Goal: Information Seeking & Learning: Learn about a topic

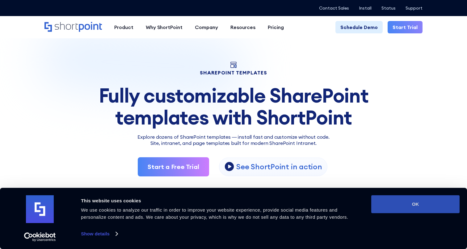
click at [417, 204] on button "OK" at bounding box center [416, 204] width 88 height 18
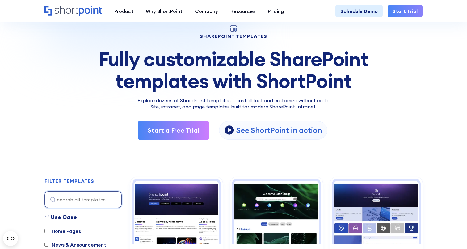
scroll to position [39, 0]
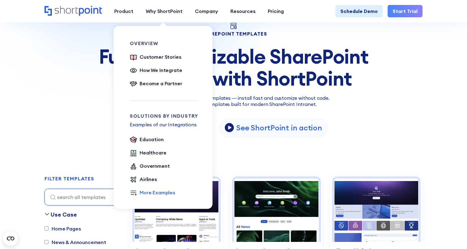
click at [133, 195] on icon at bounding box center [134, 193] width 6 height 4
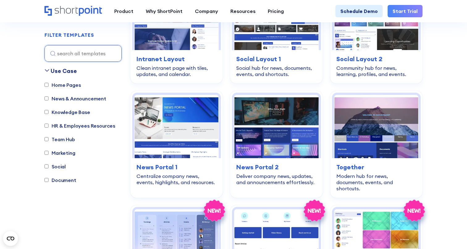
scroll to position [1116, 0]
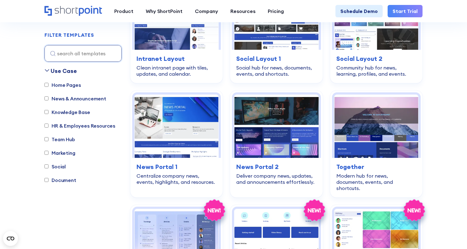
click at [46, 126] on input "HR & Employees Resources" at bounding box center [47, 126] width 4 height 4
checkbox input "true"
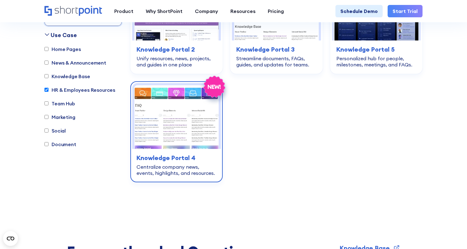
scroll to position [1715, 0]
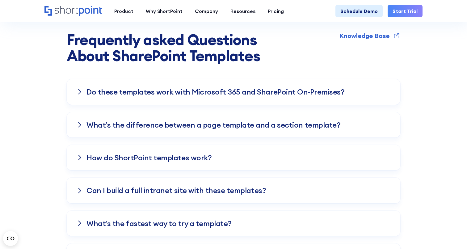
click at [78, 89] on icon at bounding box center [80, 92] width 4 height 6
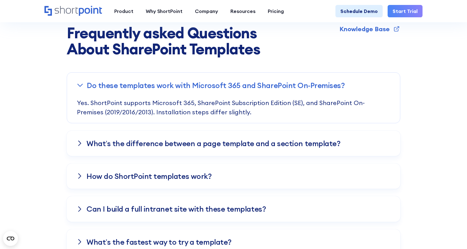
scroll to position [1723, 0]
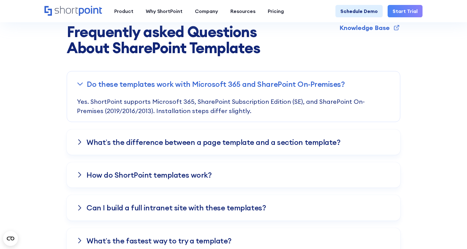
click at [80, 139] on icon at bounding box center [80, 142] width 4 height 6
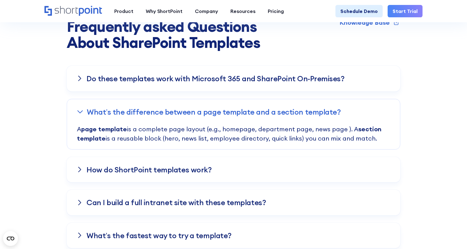
scroll to position [1729, 0]
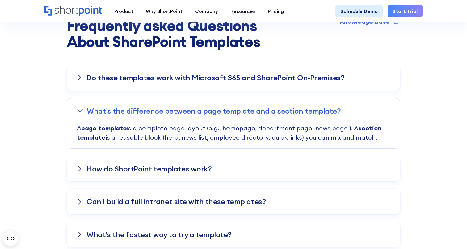
click at [81, 166] on icon at bounding box center [80, 168] width 2 height 5
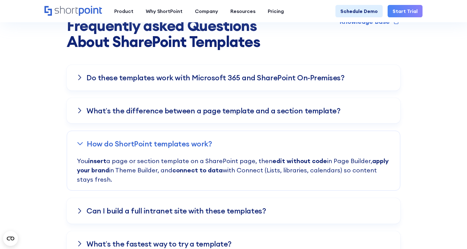
click at [83, 157] on strong "apply your brand" at bounding box center [233, 165] width 312 height 17
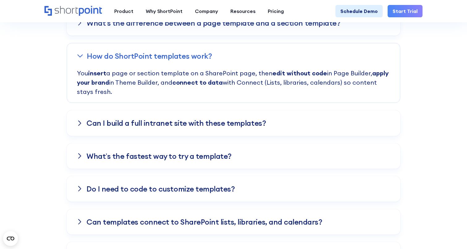
scroll to position [1831, 0]
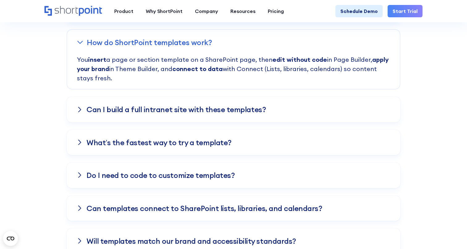
click at [84, 130] on div "What’s the fastest way to try a template?" at bounding box center [234, 142] width 334 height 25
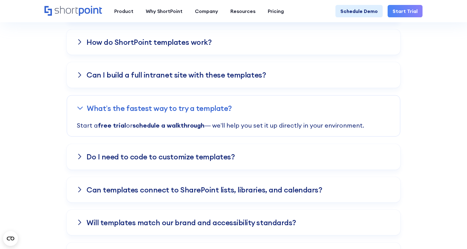
click at [80, 154] on icon at bounding box center [80, 157] width 4 height 6
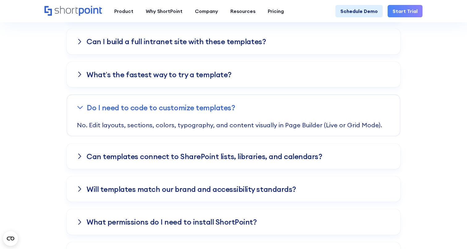
scroll to position [1867, 0]
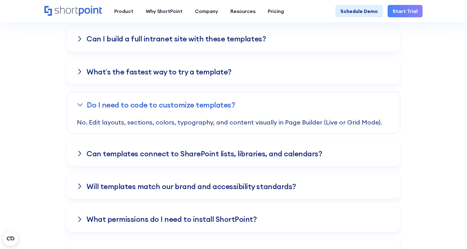
click at [83, 141] on div "Can templates connect to SharePoint lists, libraries, and calendars?" at bounding box center [234, 153] width 334 height 25
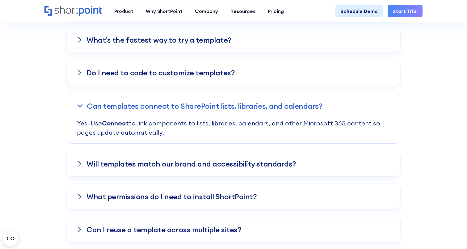
scroll to position [1909, 0]
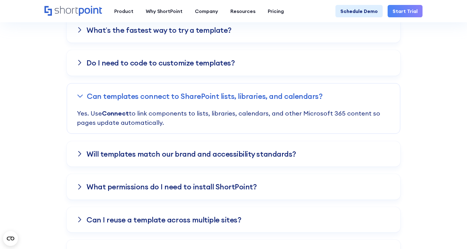
click at [82, 83] on div "Can templates connect to SharePoint lists, libraries, and calendars?" at bounding box center [233, 95] width 333 height 25
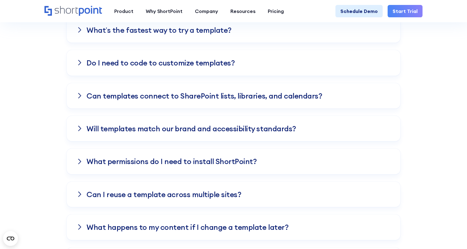
click at [79, 125] on icon at bounding box center [80, 128] width 4 height 6
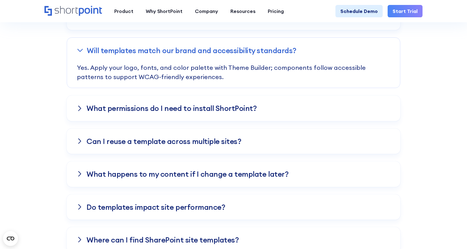
scroll to position [1991, 0]
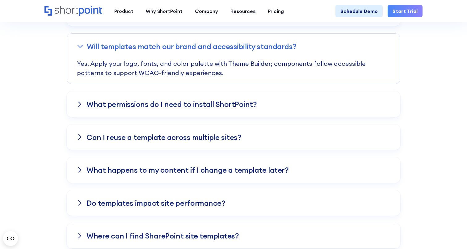
click at [81, 102] on icon at bounding box center [80, 104] width 2 height 5
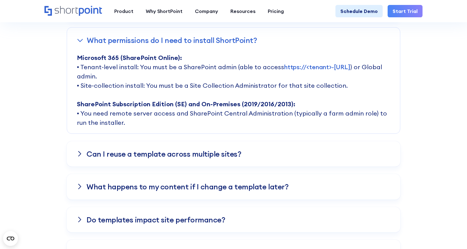
scroll to position [2036, 0]
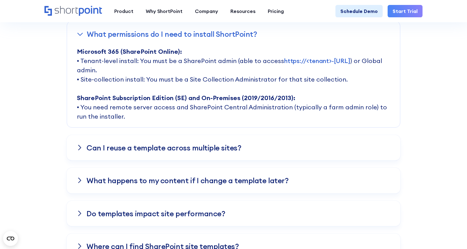
click at [74, 135] on div "Can I reuse a template across multiple sites?" at bounding box center [234, 147] width 334 height 25
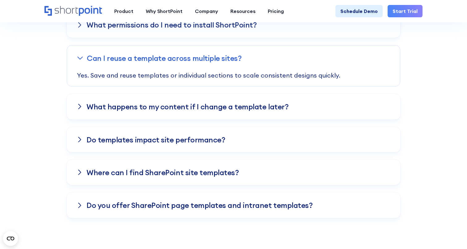
scroll to position [2046, 0]
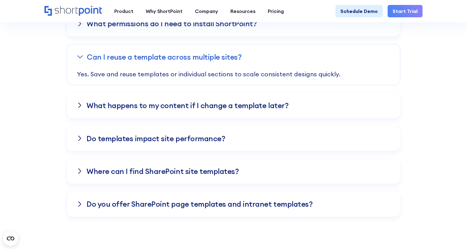
click at [84, 126] on div "Do templates impact site performance?" at bounding box center [234, 138] width 334 height 25
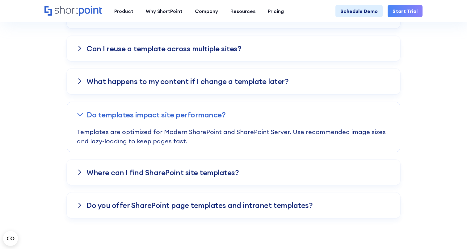
scroll to position [2055, 0]
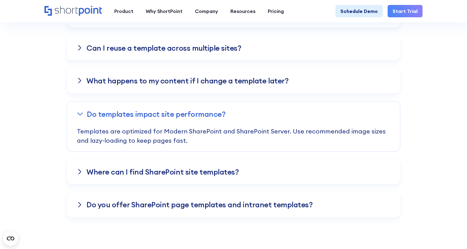
click at [77, 159] on div "Where can I find SharePoint site templates?" at bounding box center [234, 171] width 334 height 25
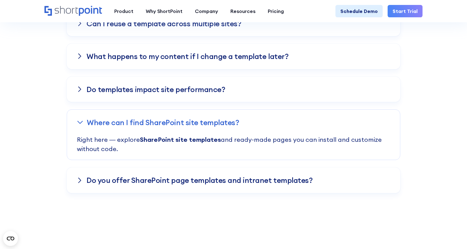
scroll to position [2101, 0]
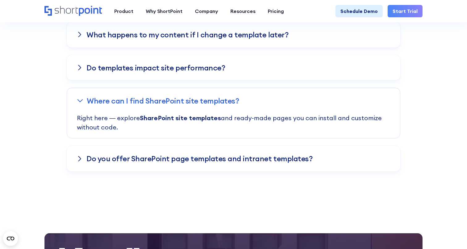
click at [80, 146] on div "Do you offer SharePoint page templates and intranet templates?" at bounding box center [234, 158] width 334 height 25
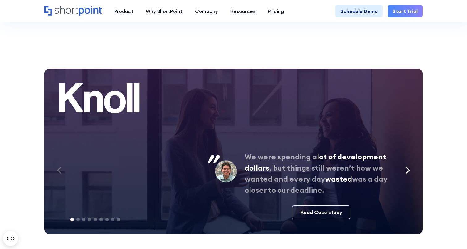
scroll to position [2266, 0]
click at [410, 166] on icon "Next slide" at bounding box center [408, 170] width 5 height 8
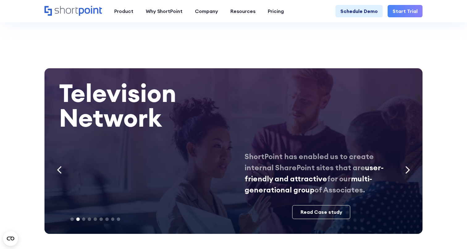
click at [406, 166] on icon "Next slide" at bounding box center [408, 170] width 5 height 8
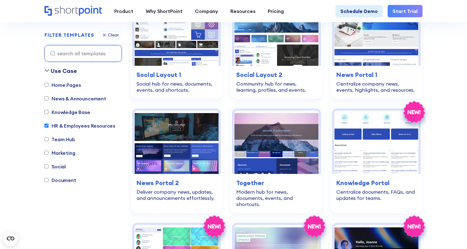
scroll to position [1246, 0]
